Goal: Information Seeking & Learning: Find specific fact

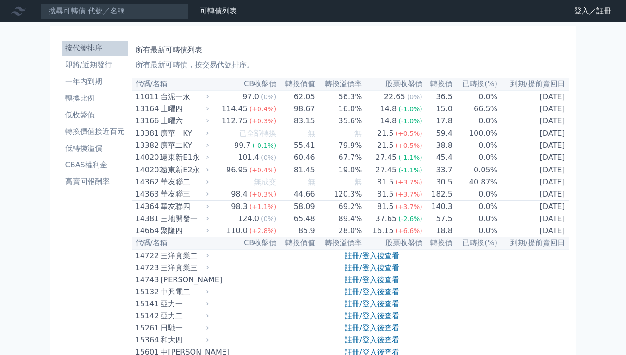
click at [130, 6] on input at bounding box center [115, 11] width 148 height 16
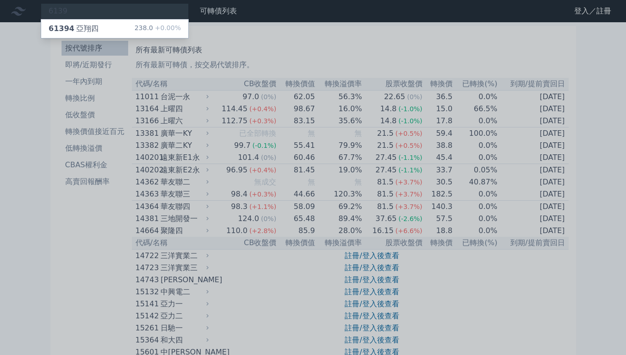
type input "6139"
click at [146, 33] on div "238.0 +0.00%" at bounding box center [158, 28] width 46 height 11
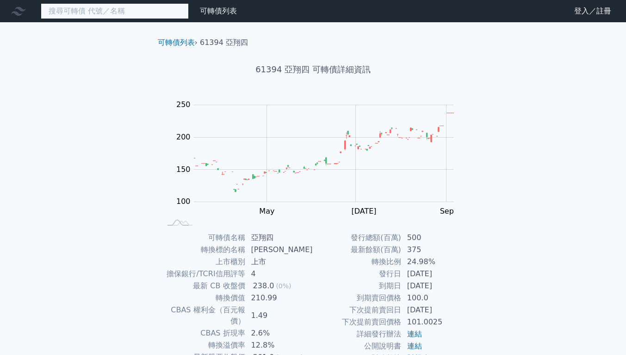
click at [93, 8] on input at bounding box center [115, 11] width 148 height 16
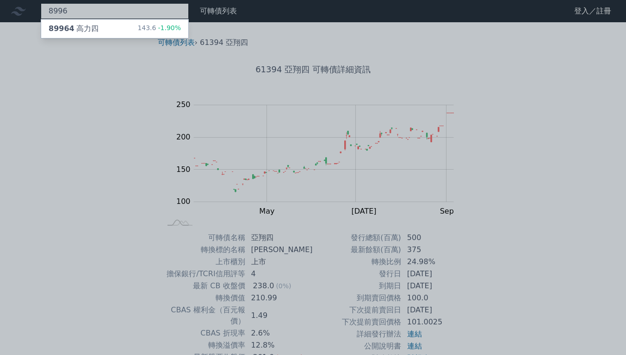
type input "8996"
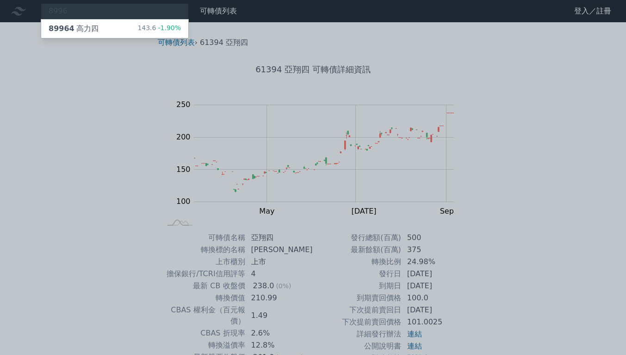
click at [103, 37] on div "89964 高力四 143.6 -1.90%" at bounding box center [114, 28] width 147 height 19
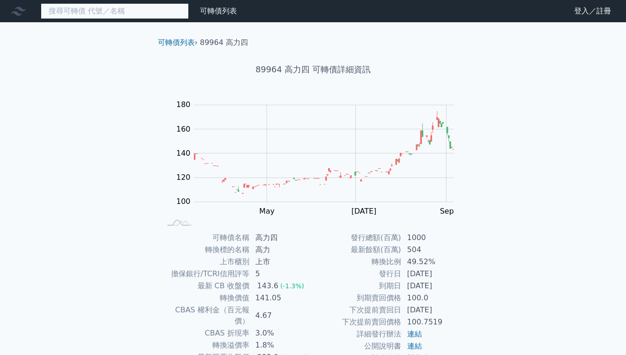
click at [69, 7] on input at bounding box center [115, 11] width 148 height 16
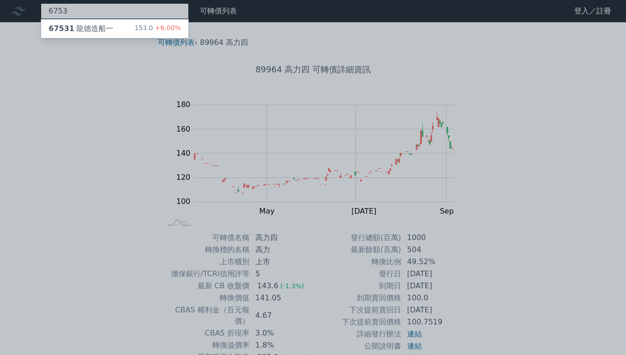
type input "6753"
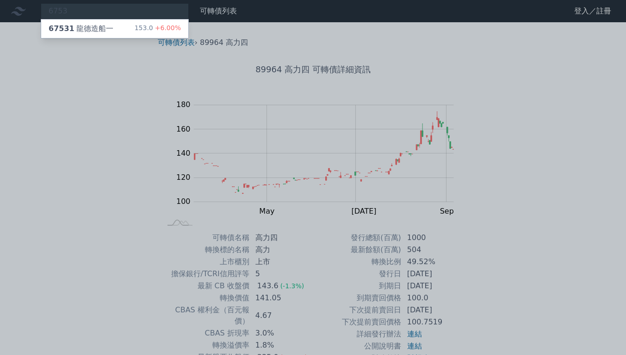
click at [77, 28] on div "67531 龍德造船一" at bounding box center [81, 28] width 65 height 11
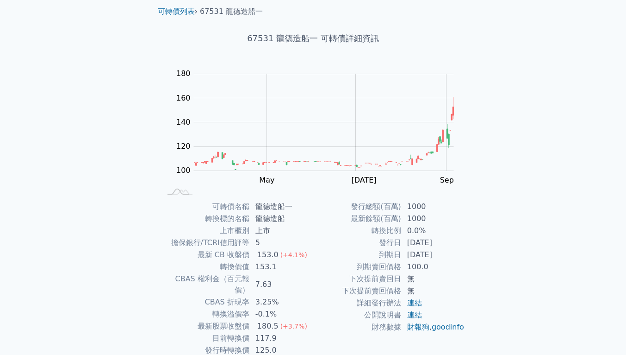
scroll to position [46, 0]
